Goal: Task Accomplishment & Management: Use online tool/utility

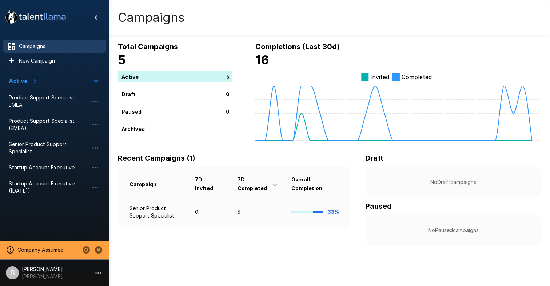
click at [85, 245] on button "Change to another company" at bounding box center [86, 249] width 12 height 12
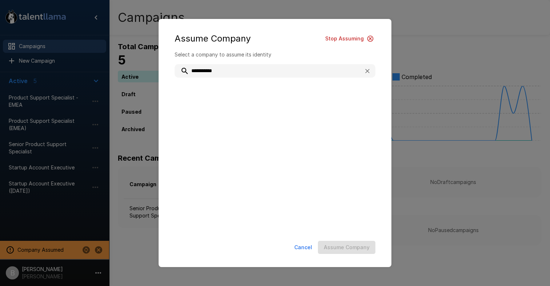
click at [205, 71] on input "**********" at bounding box center [266, 70] width 183 height 13
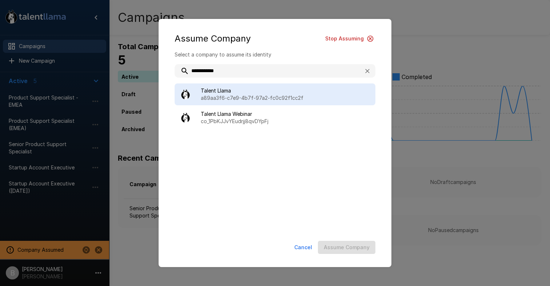
type input "**********"
click at [229, 91] on span "Talent Llama" at bounding box center [285, 90] width 169 height 7
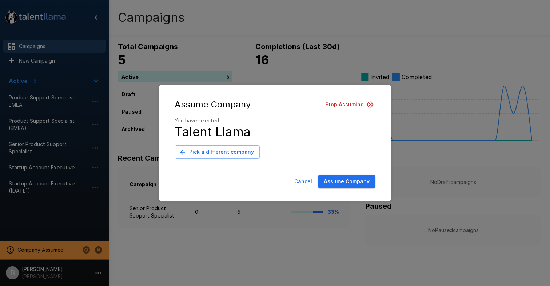
click at [341, 182] on button "Assume Company" at bounding box center [346, 181] width 57 height 13
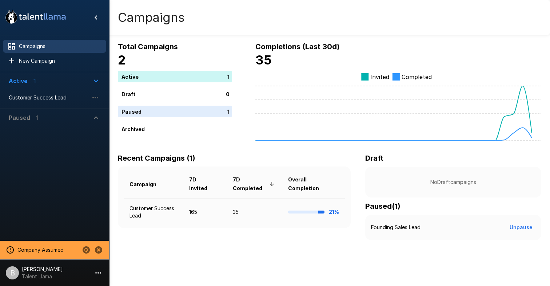
click at [51, 270] on p "[PERSON_NAME]" at bounding box center [42, 268] width 41 height 7
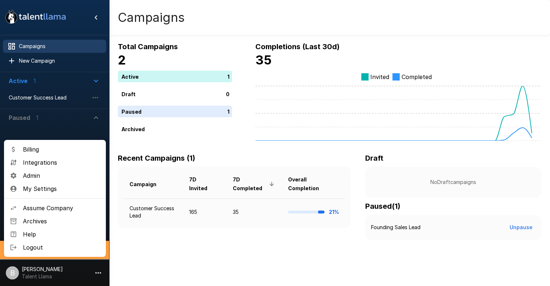
click at [62, 205] on span "Assume Company" at bounding box center [61, 207] width 77 height 9
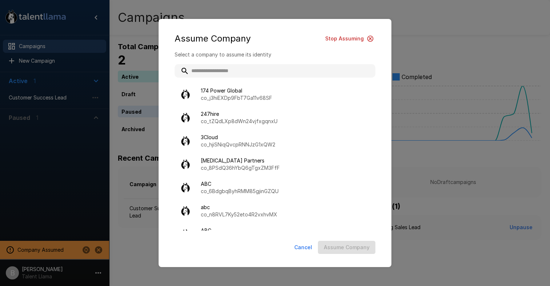
click at [49, 167] on div "Assume Company Stop Assuming Select a company to assume its identity 174 Power …" at bounding box center [275, 143] width 550 height 286
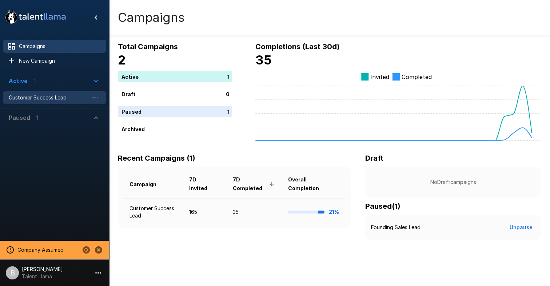
click at [64, 100] on span "Customer Success Lead" at bounding box center [49, 97] width 80 height 7
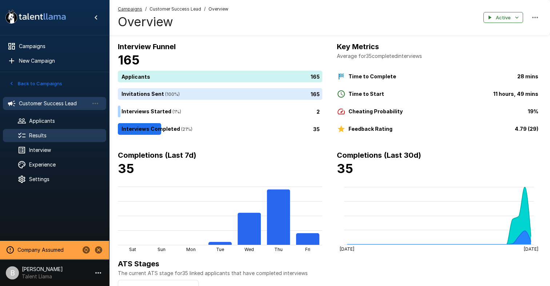
click at [58, 134] on span "Results" at bounding box center [64, 135] width 71 height 7
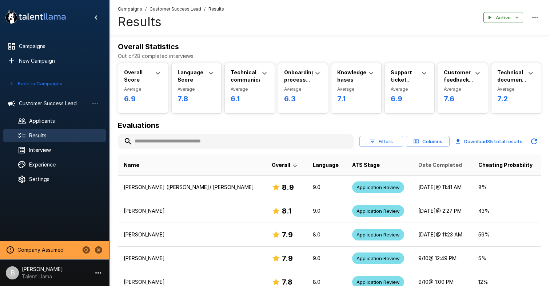
click at [418, 164] on span "Date Completed" at bounding box center [440, 164] width 44 height 9
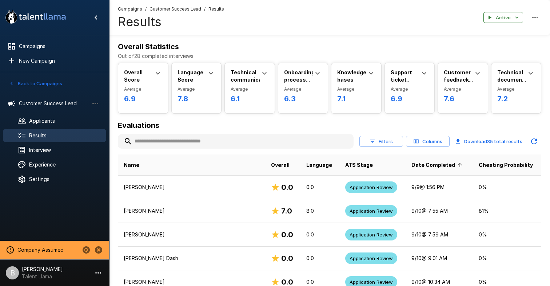
click at [411, 163] on span "Date Completed" at bounding box center [437, 164] width 53 height 9
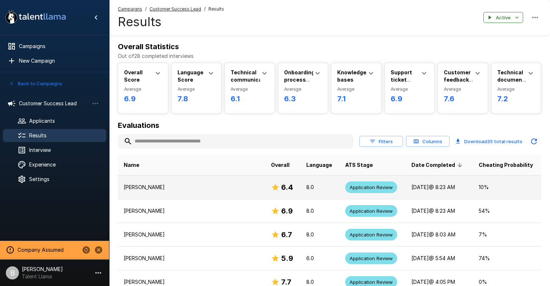
click at [162, 192] on td "Andrea Williams" at bounding box center [191, 187] width 147 height 24
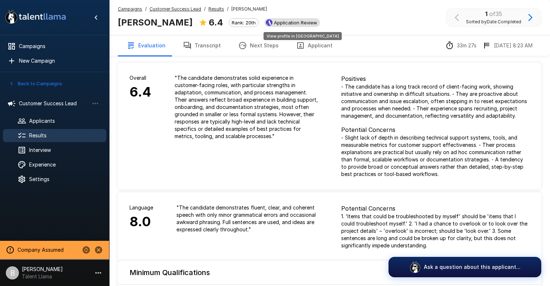
click at [276, 21] on span "Application Review" at bounding box center [295, 23] width 49 height 6
click at [210, 11] on u "Results" at bounding box center [216, 8] width 16 height 5
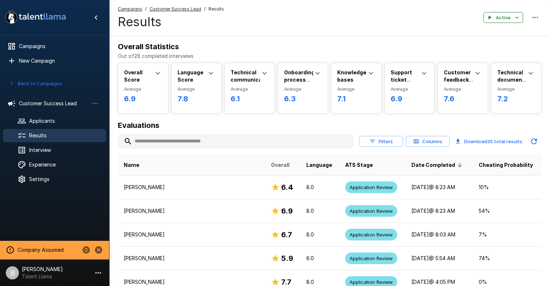
click at [271, 164] on span "Overall" at bounding box center [280, 164] width 19 height 9
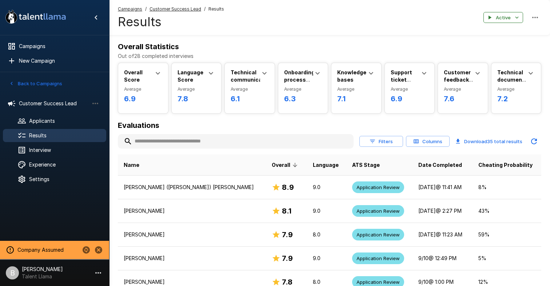
click at [194, 139] on input "text" at bounding box center [236, 141] width 236 height 13
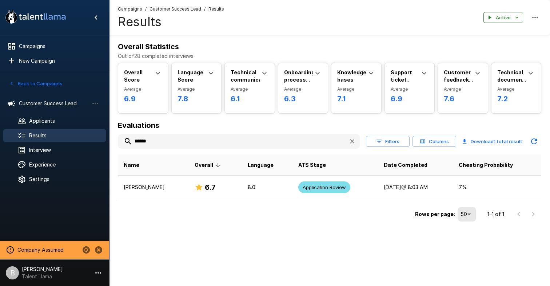
drag, startPoint x: 189, startPoint y: 135, endPoint x: 35, endPoint y: 135, distance: 153.9
click at [109, 135] on div ".st0{fill:#FFFFFF;} .st1{fill:#76a4ed;} Campaigns New Campaign Active 1 Custome…" at bounding box center [329, 126] width 441 height 252
type input "******"
click at [353, 143] on icon "button" at bounding box center [352, 141] width 7 height 7
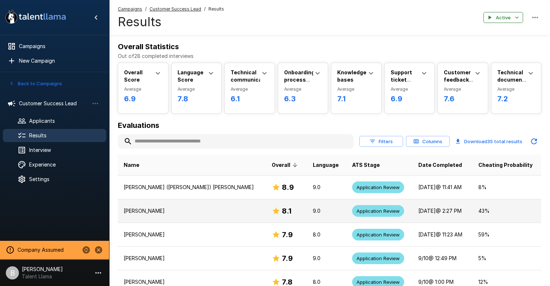
click at [182, 203] on td "Derick L Houston" at bounding box center [192, 211] width 148 height 24
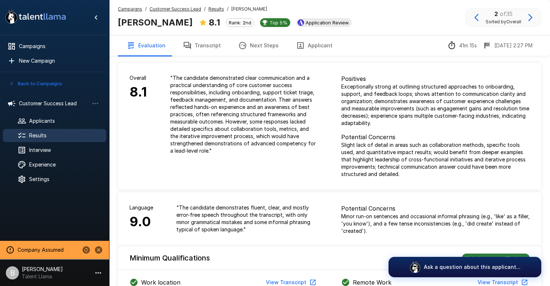
click at [213, 9] on u "Results" at bounding box center [216, 8] width 16 height 5
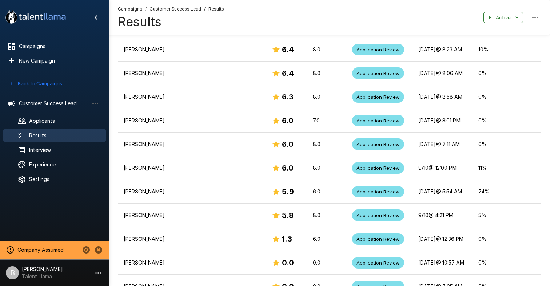
scroll to position [590, 0]
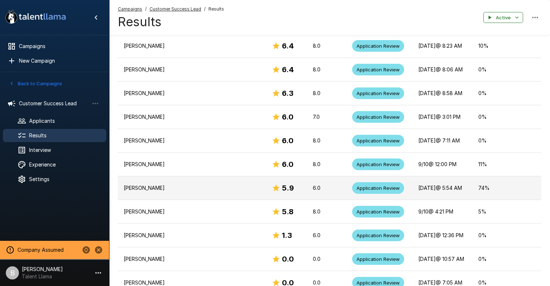
click at [161, 191] on p "Tabitha Wambugu" at bounding box center [192, 187] width 136 height 7
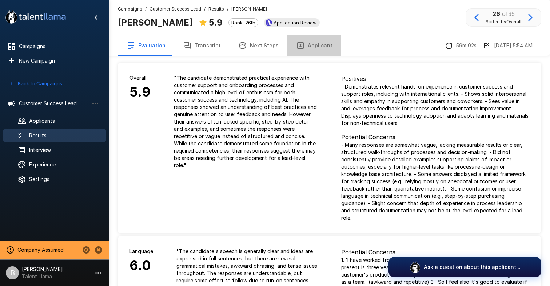
click at [310, 48] on button "Applicant" at bounding box center [314, 45] width 54 height 20
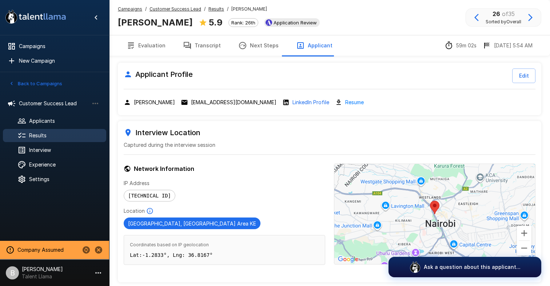
click at [196, 45] on button "Transcript" at bounding box center [201, 45] width 55 height 20
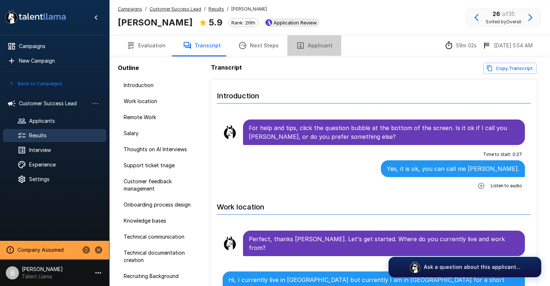
click at [315, 47] on button "Applicant" at bounding box center [314, 45] width 54 height 20
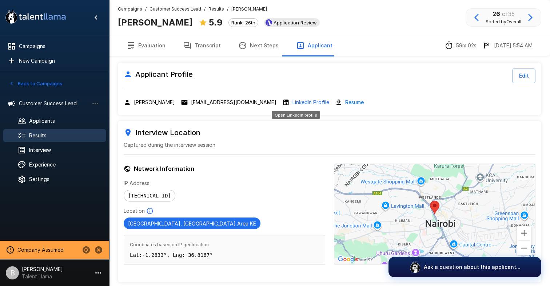
click at [303, 101] on p "LinkedIn Profile" at bounding box center [310, 102] width 37 height 7
click at [218, 43] on button "Transcript" at bounding box center [201, 45] width 55 height 20
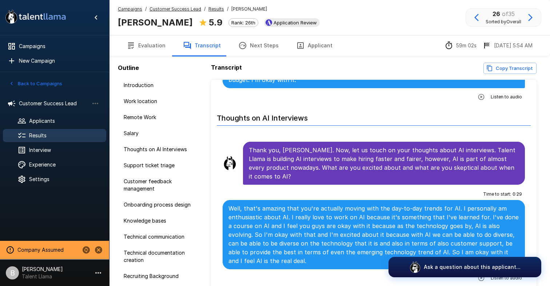
scroll to position [466, 0]
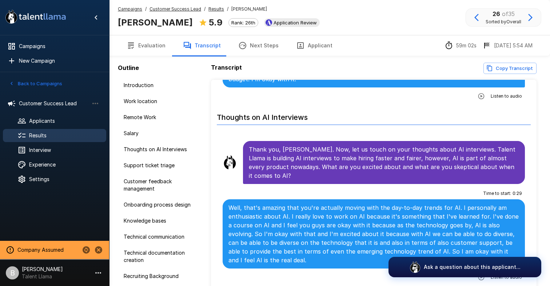
click at [310, 43] on button "Applicant" at bounding box center [314, 45] width 54 height 20
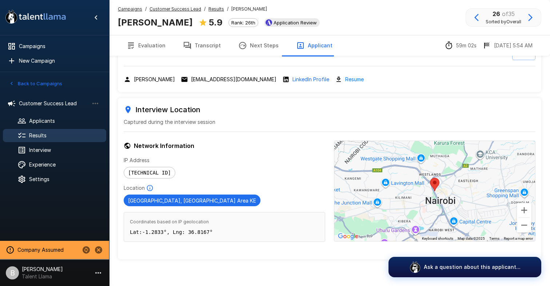
scroll to position [23, 0]
click at [140, 50] on button "Evaluation" at bounding box center [146, 45] width 56 height 20
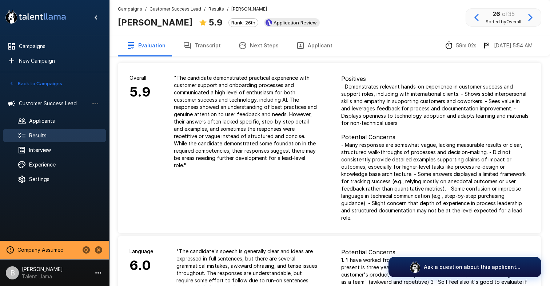
scroll to position [43, 0]
